Goal: Find specific fact: Find specific fact

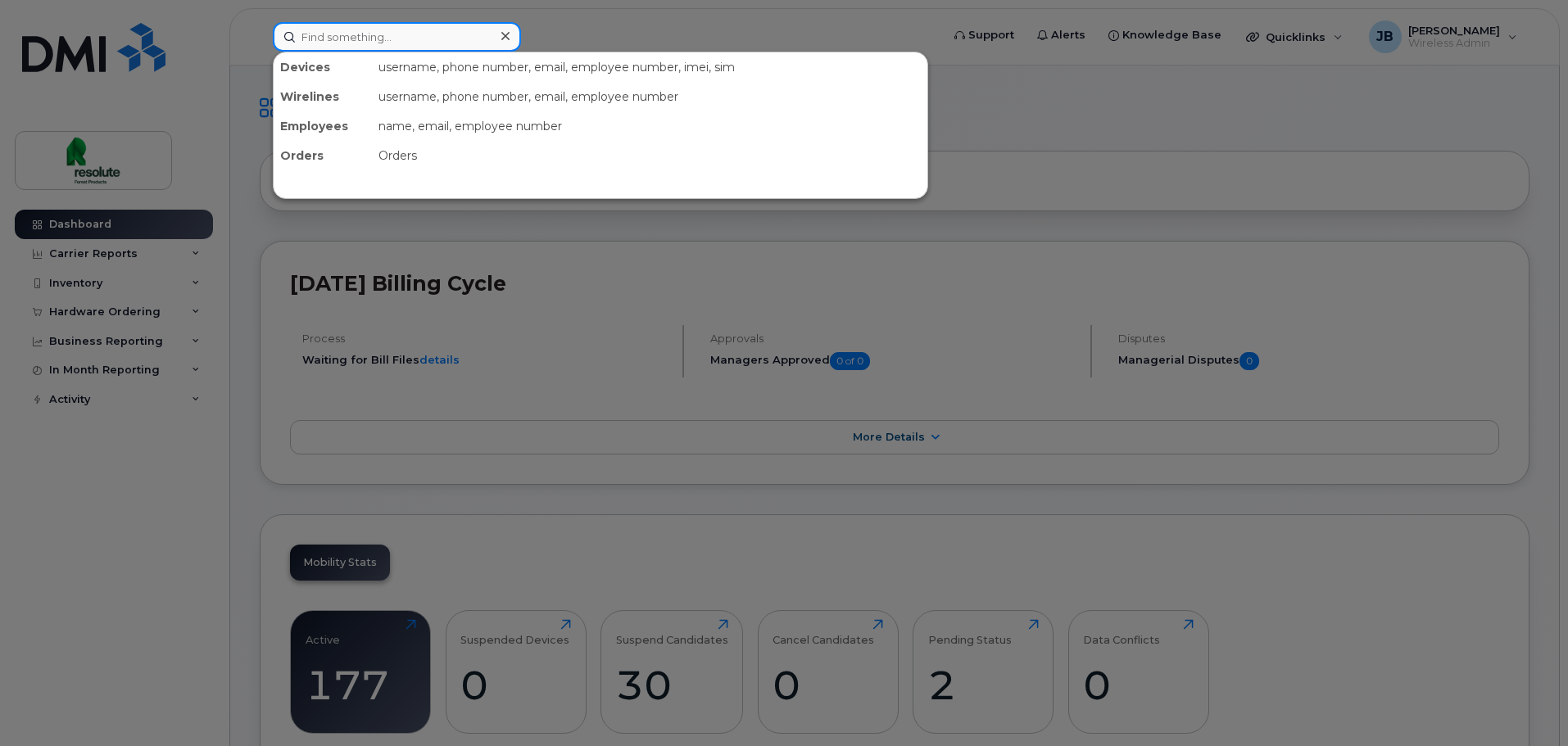
click at [428, 39] on input at bounding box center [397, 36] width 248 height 29
paste input "[PERSON_NAME]"
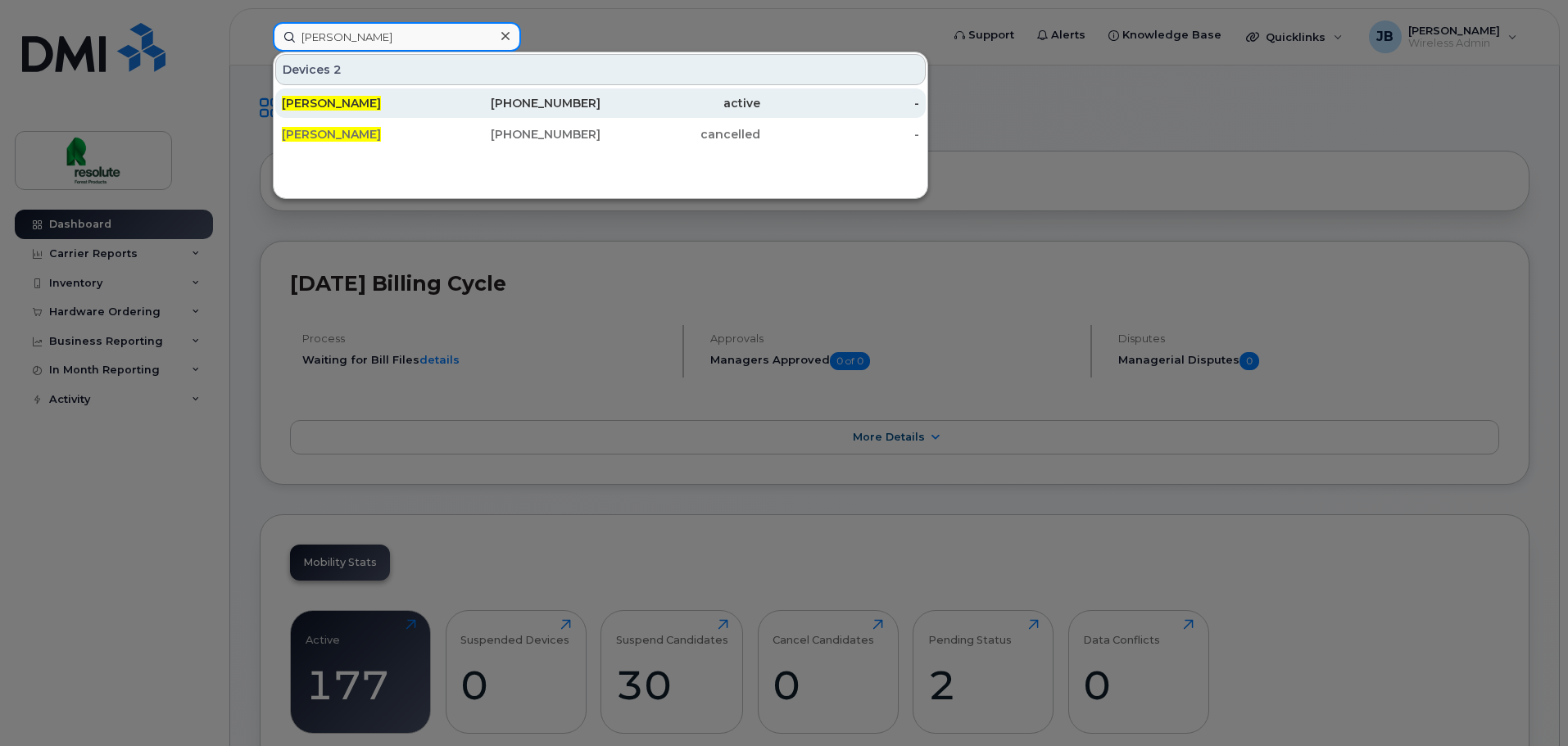
type input "[PERSON_NAME]"
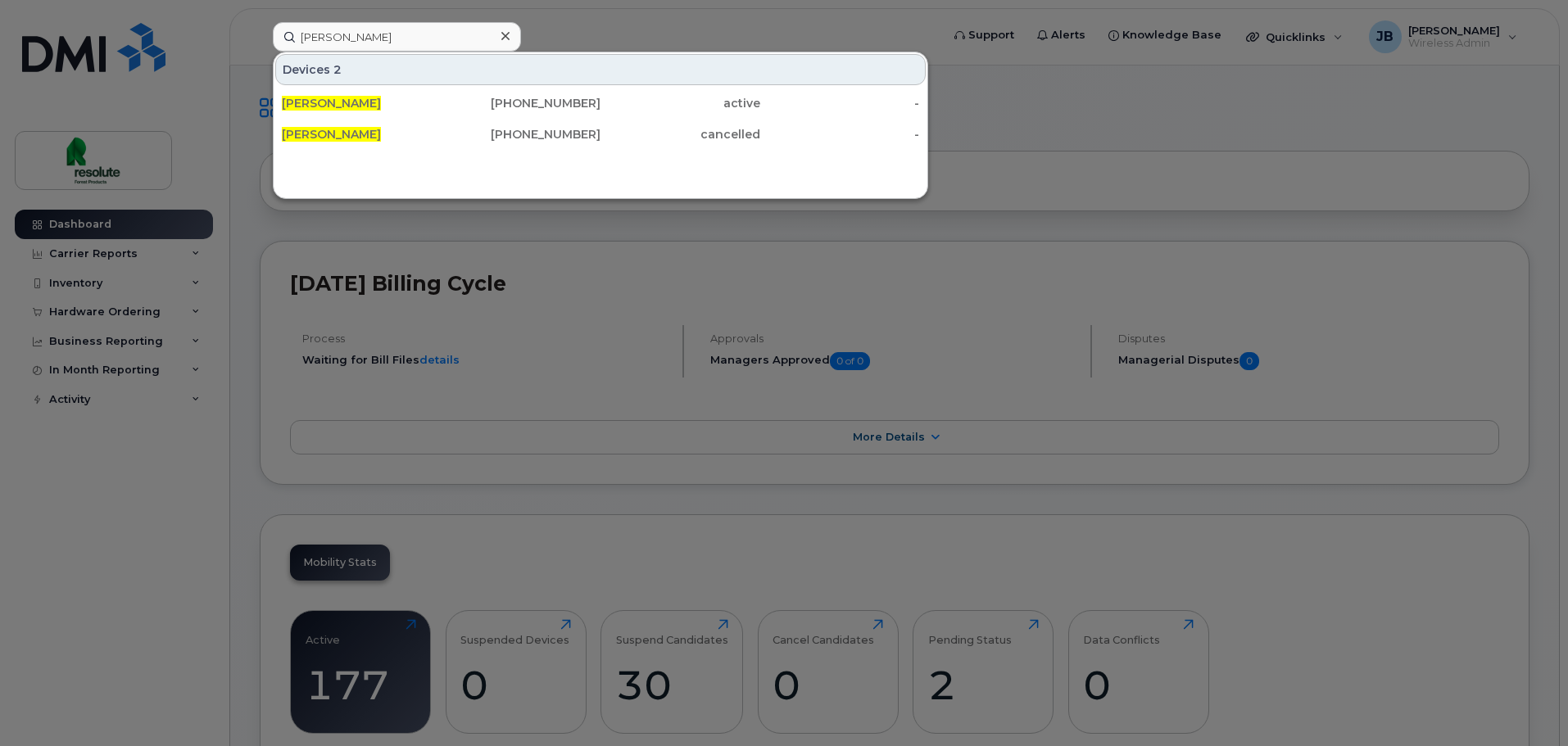
drag, startPoint x: 452, startPoint y: 101, endPoint x: 59, endPoint y: 218, distance: 410.0
click at [452, 101] on div "418-219-8072" at bounding box center [521, 103] width 160 height 16
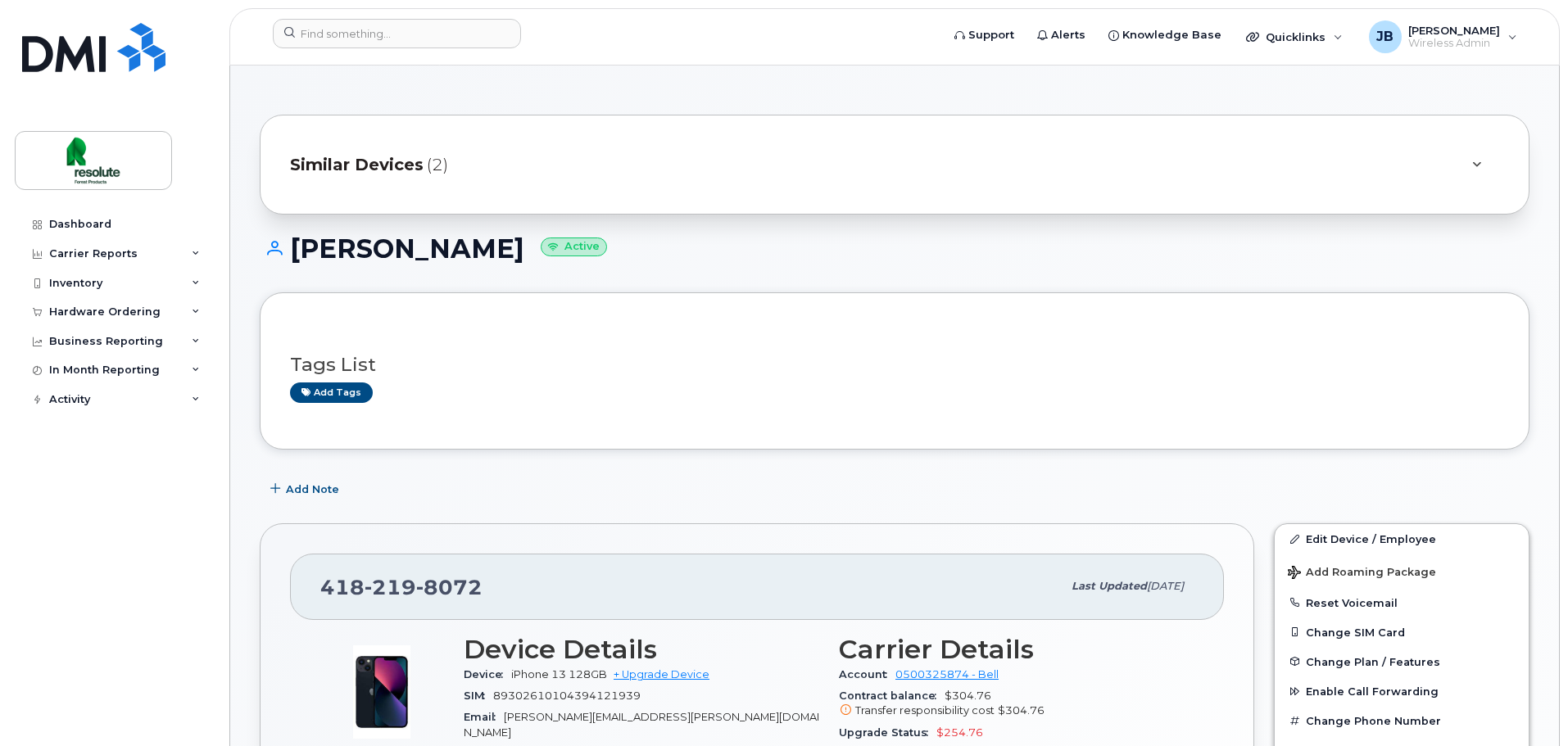
scroll to position [327, 0]
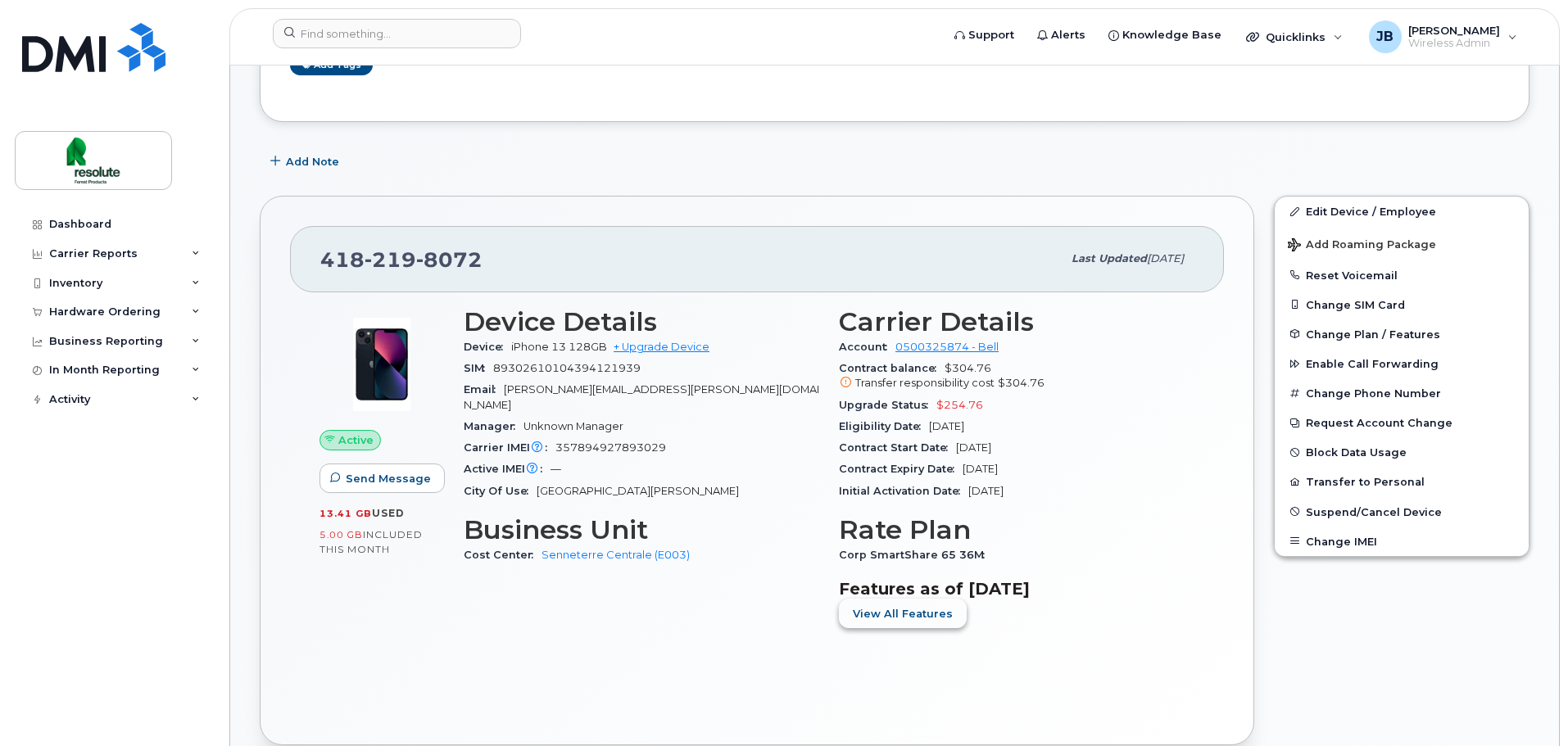
click at [920, 628] on button "View All Features" at bounding box center [903, 613] width 128 height 29
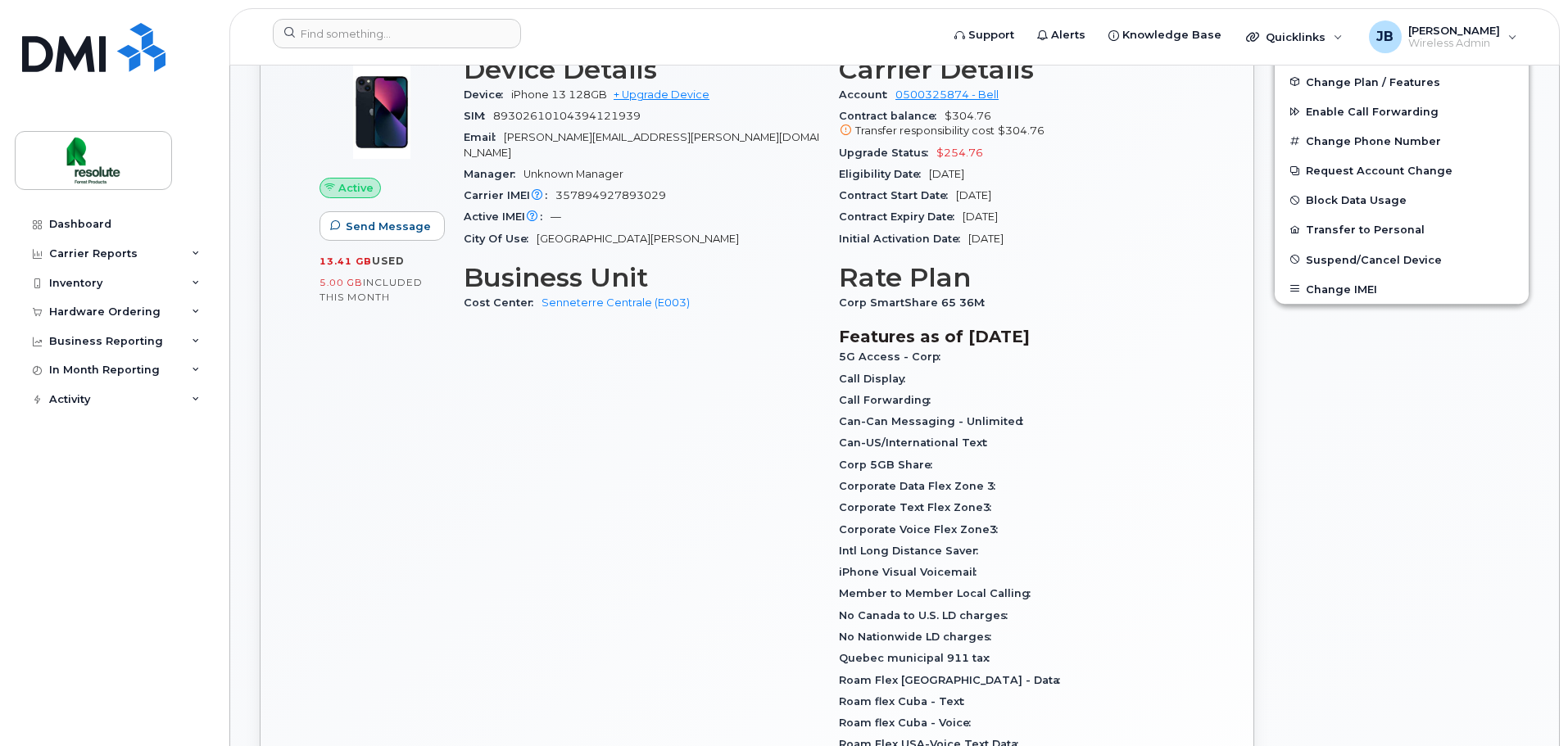
scroll to position [573, 0]
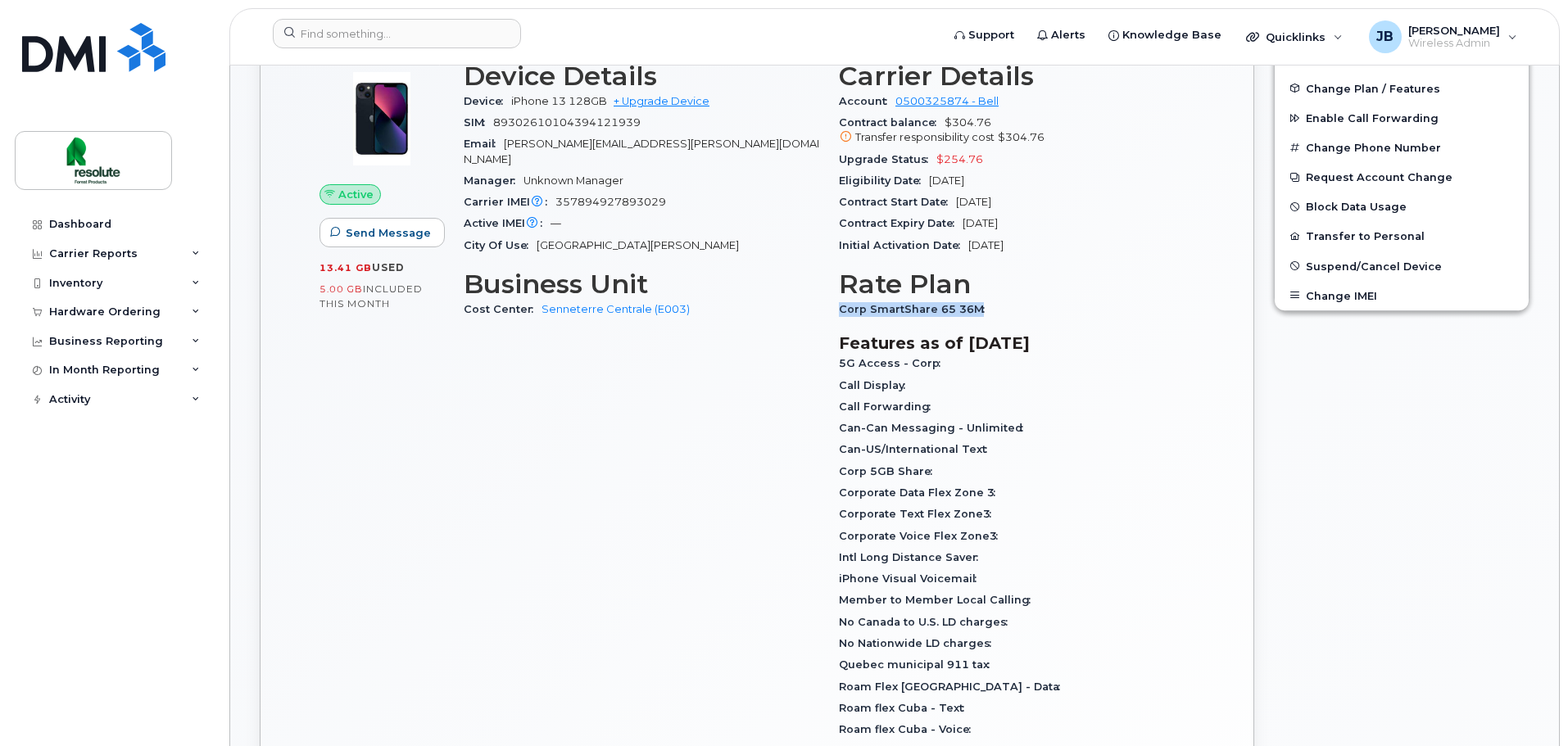
drag, startPoint x: 993, startPoint y: 304, endPoint x: 836, endPoint y: 311, distance: 157.2
click at [836, 311] on div "Carrier Details Account 0500325874 - Bell Contract balance $304.76 Transfer res…" at bounding box center [1016, 533] width 375 height 963
copy span "Corp SmartShare 65 36M"
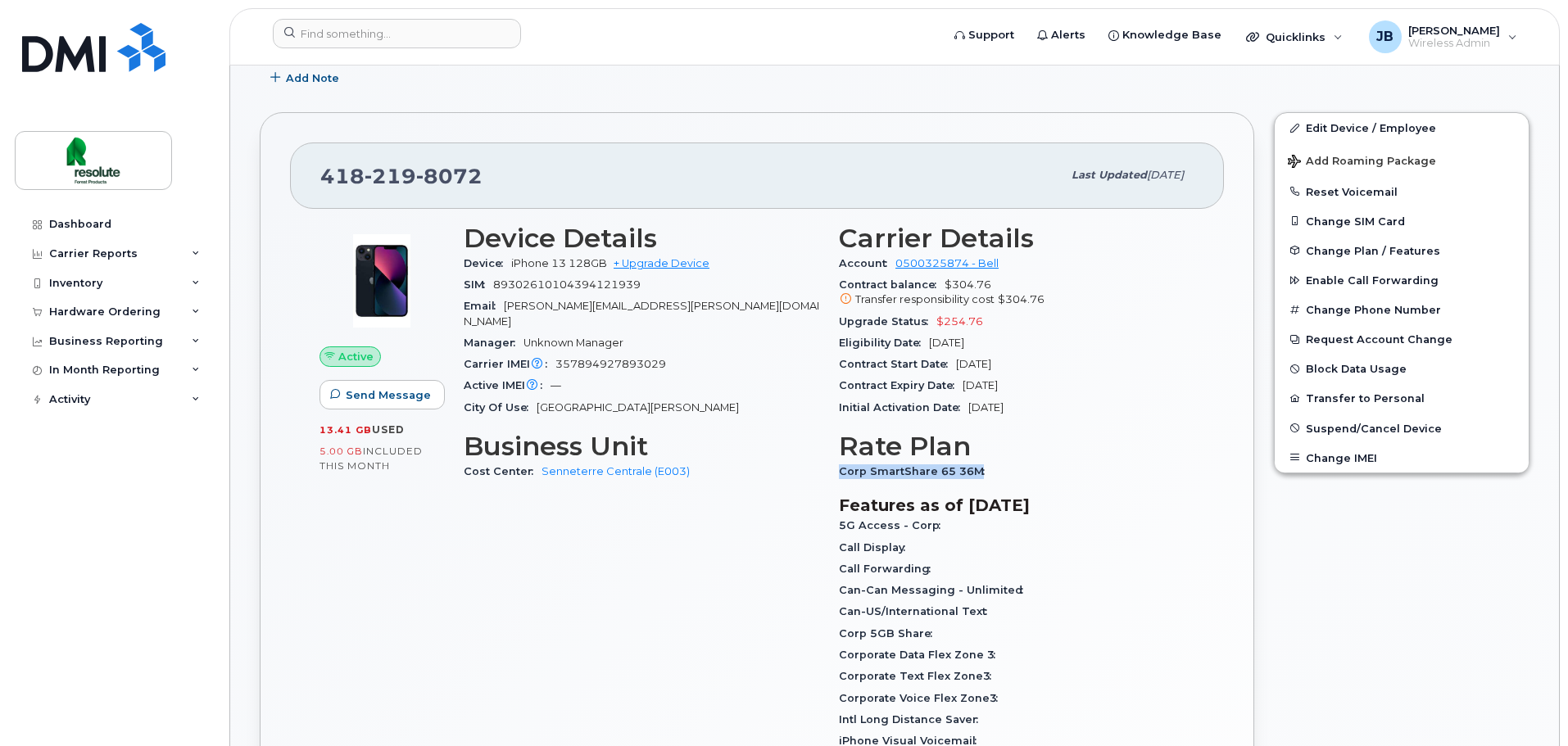
scroll to position [410, 0]
